Goal: Navigation & Orientation: Find specific page/section

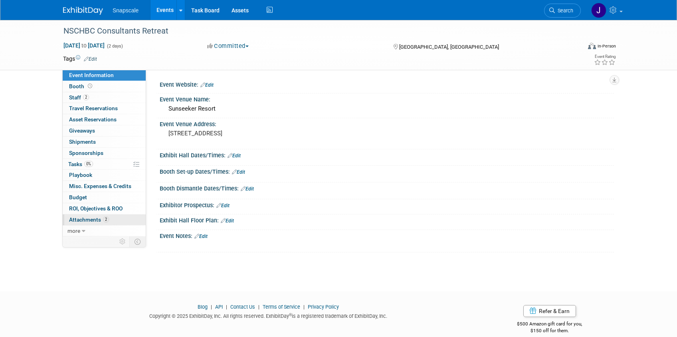
click at [81, 218] on span "Attachments 2" at bounding box center [89, 219] width 40 height 6
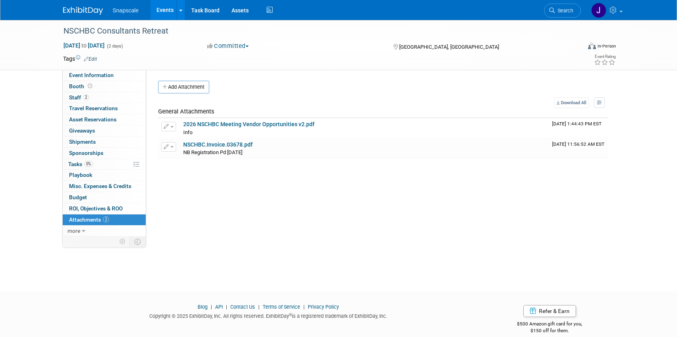
drag, startPoint x: 83, startPoint y: 10, endPoint x: 85, endPoint y: 14, distance: 4.9
click at [83, 10] on img at bounding box center [83, 11] width 40 height 8
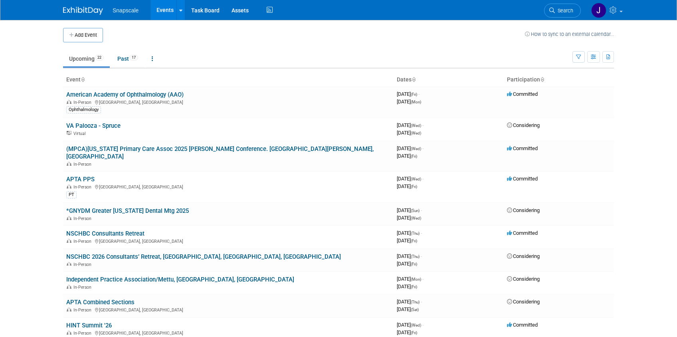
click at [131, 97] on link "American Academy of Ophthalmology (AAO)" at bounding box center [124, 94] width 117 height 7
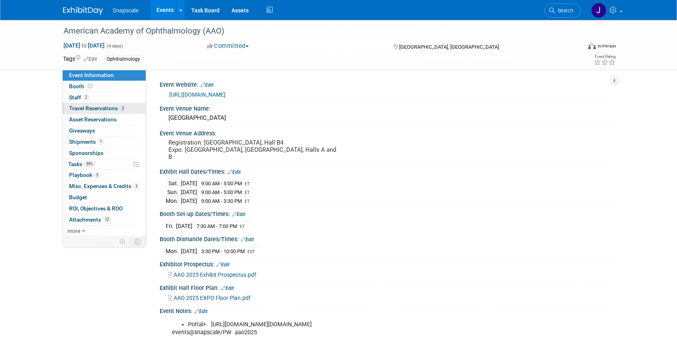
click at [87, 110] on span "Travel Reservations 3" at bounding box center [97, 108] width 57 height 6
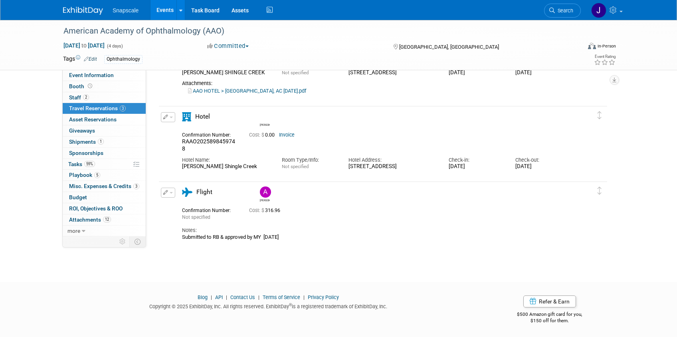
scroll to position [92, 0]
click at [89, 217] on span "Attachments 12" at bounding box center [90, 219] width 42 height 6
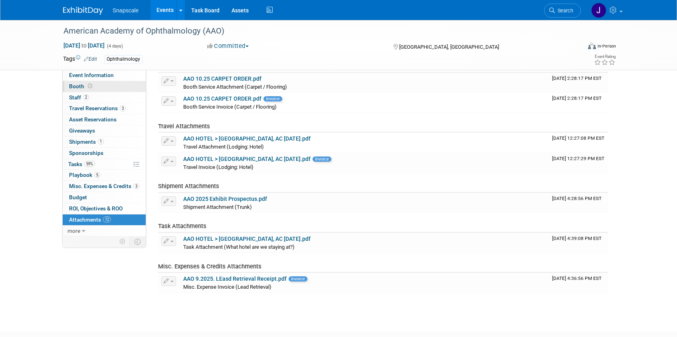
scroll to position [0, 0]
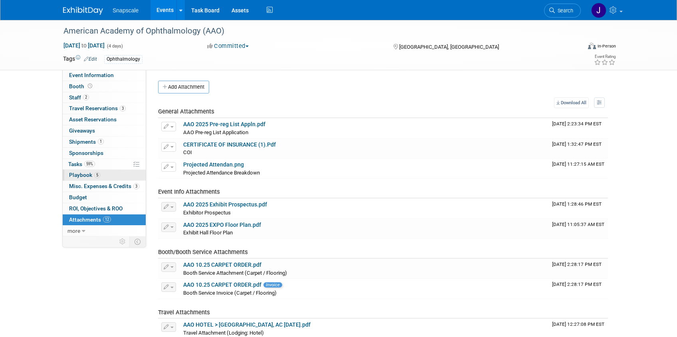
click at [75, 174] on span "Playbook 5" at bounding box center [84, 175] width 31 height 6
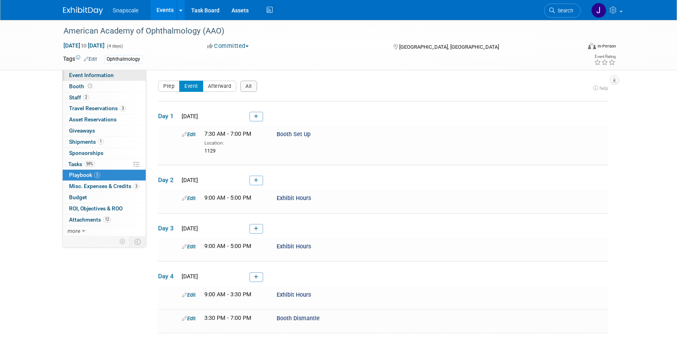
click at [98, 77] on span "Event Information" at bounding box center [91, 75] width 45 height 6
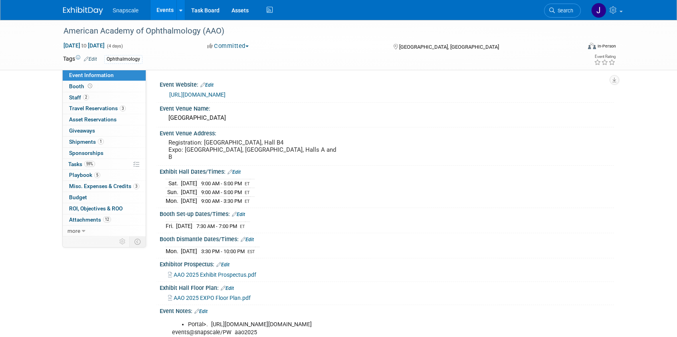
click at [198, 94] on link "https://www.aao.org/practice-management/coding/codequest-events/aao-2025" at bounding box center [197, 94] width 56 height 6
